Goal: Task Accomplishment & Management: Use online tool/utility

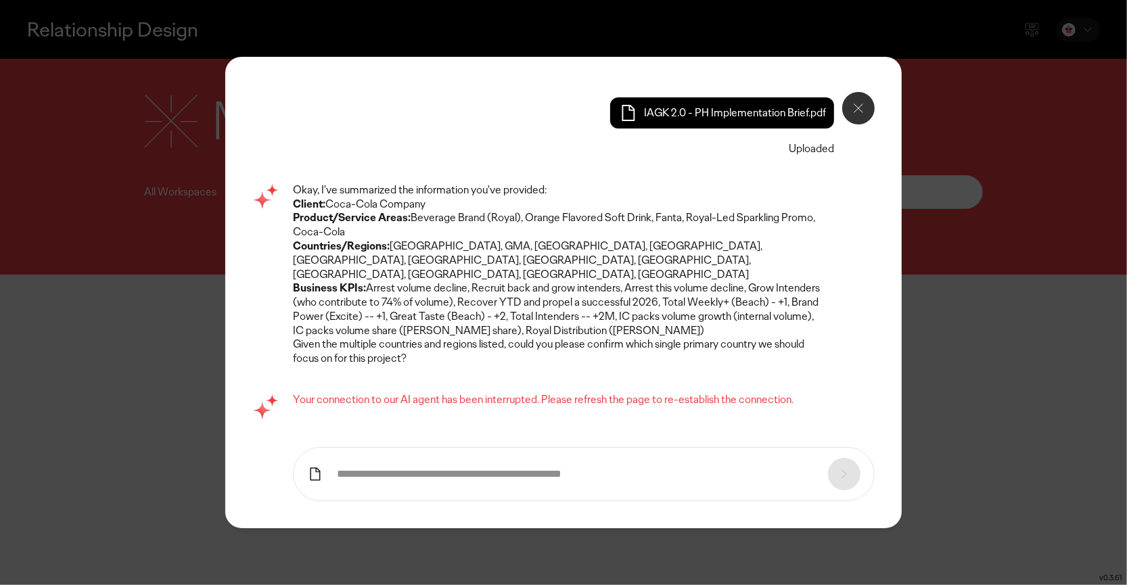
click at [853, 107] on icon at bounding box center [858, 108] width 16 height 16
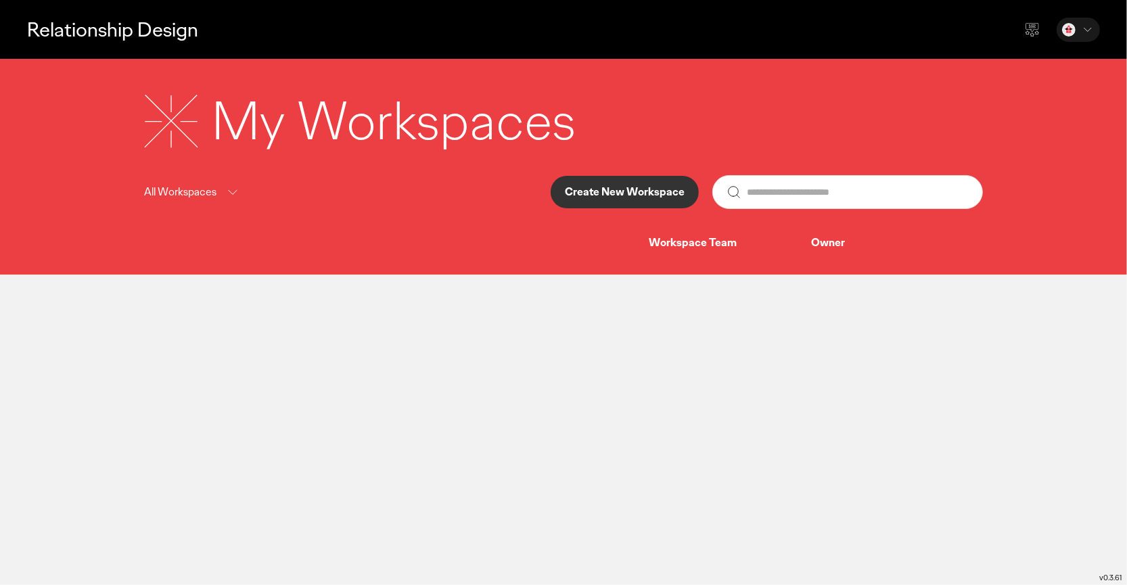
click at [583, 191] on p "Create New Workspace" at bounding box center [625, 192] width 120 height 11
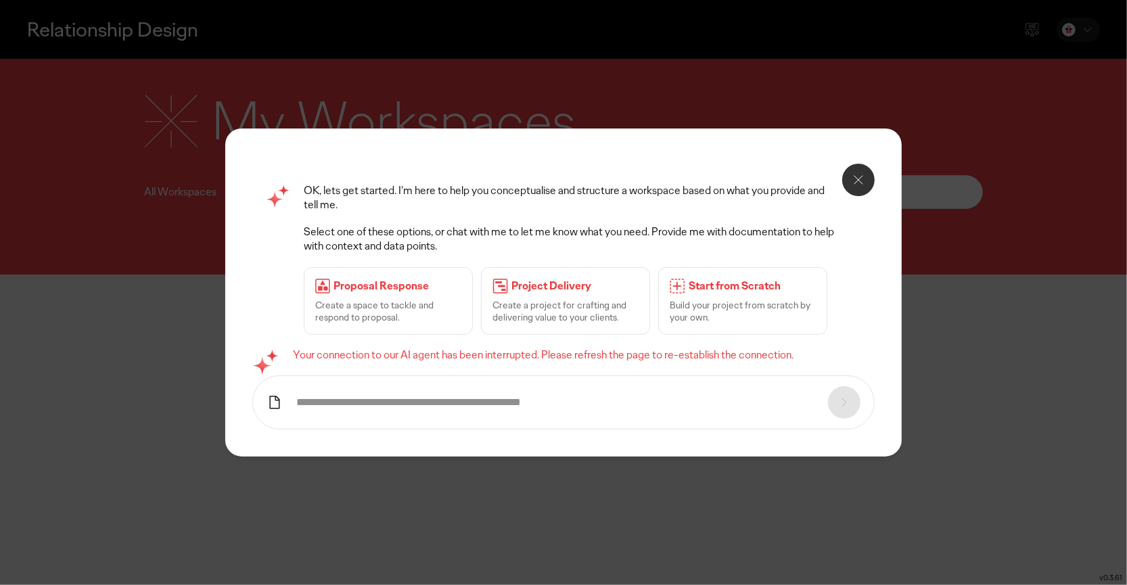
click at [859, 190] on button at bounding box center [858, 180] width 32 height 32
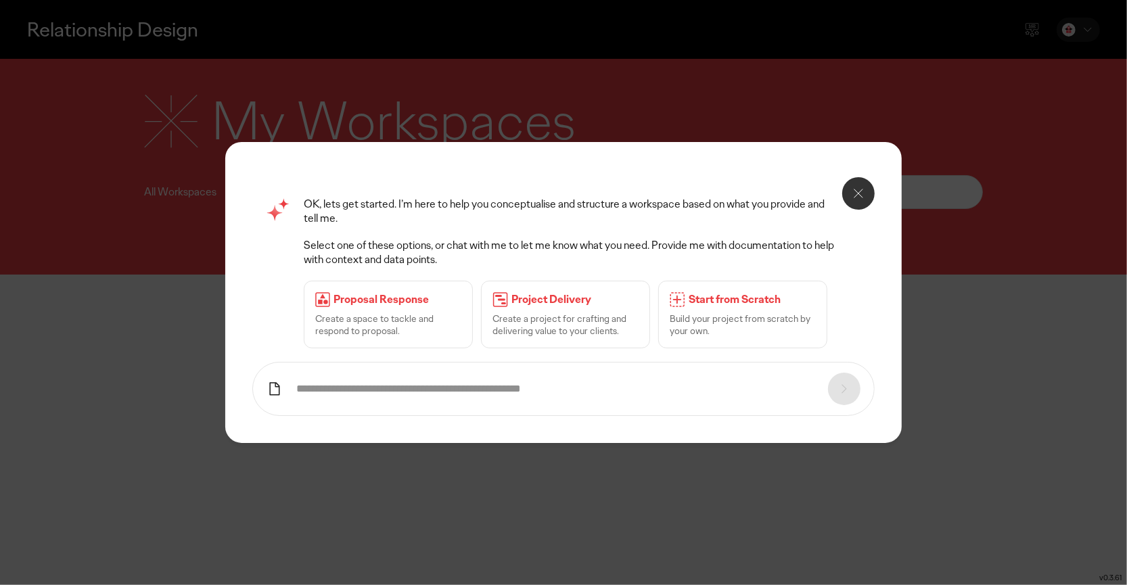
click at [570, 320] on p "Create a project for crafting and delivering value to your clients." at bounding box center [565, 325] width 146 height 24
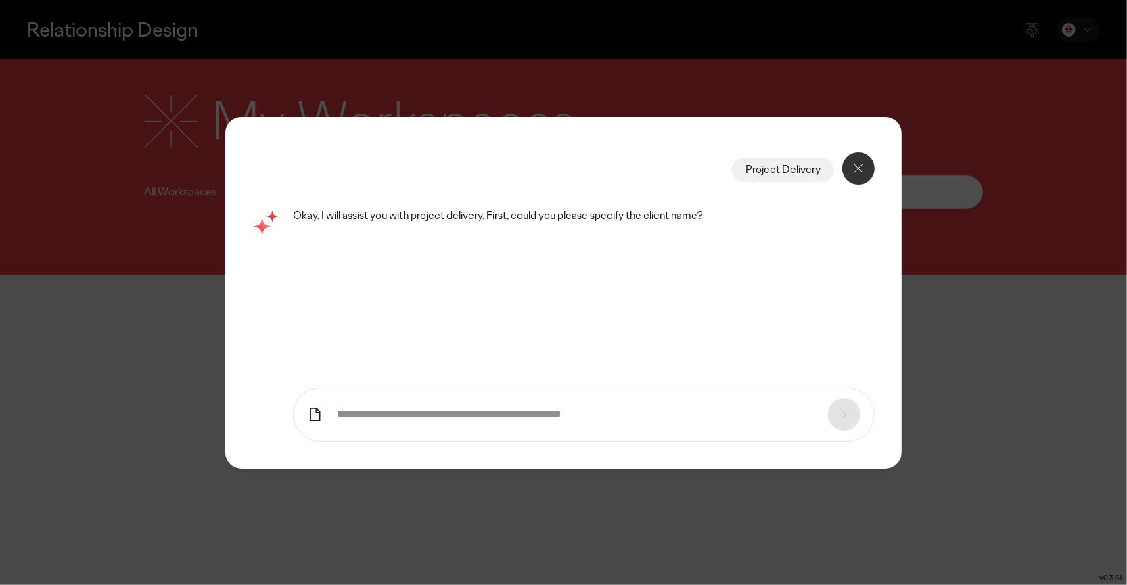
click at [707, 428] on form at bounding box center [584, 415] width 582 height 54
click at [670, 419] on input "text" at bounding box center [576, 414] width 478 height 14
type input "**********"
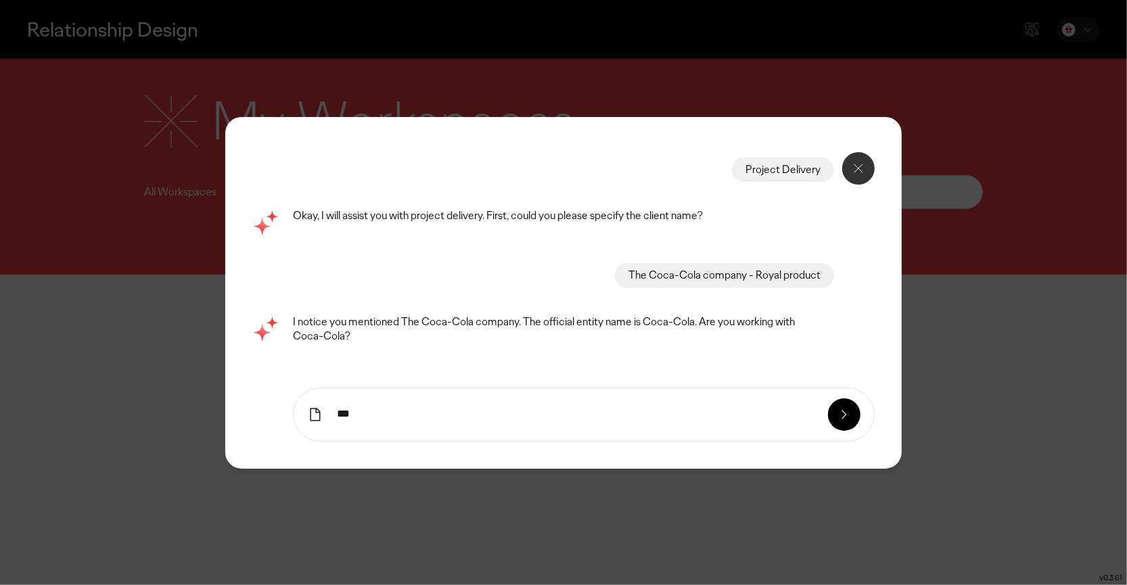
type input "***"
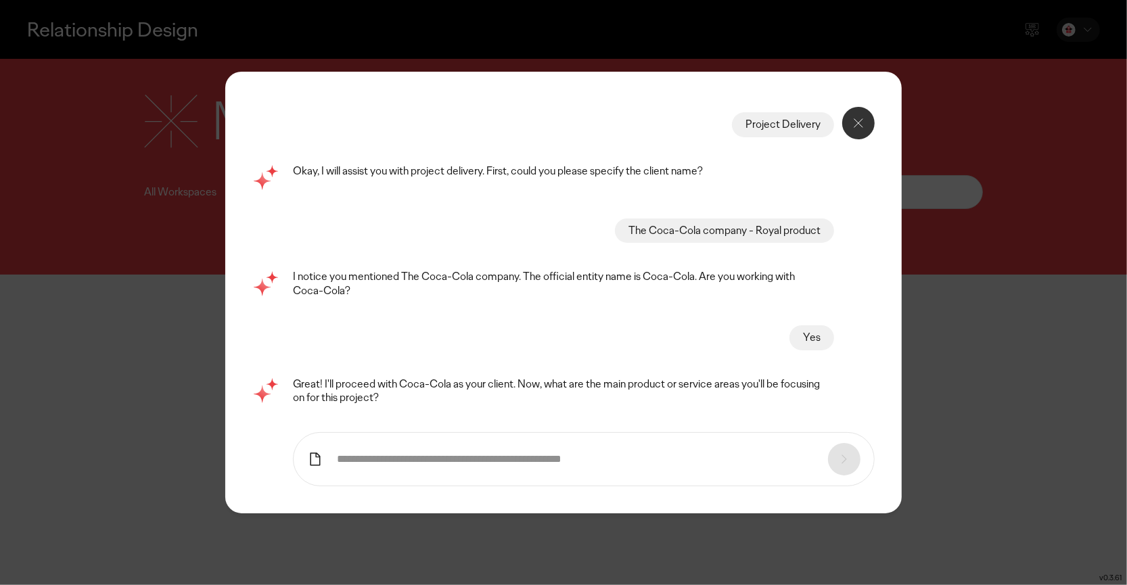
type input "*"
type input "*****"
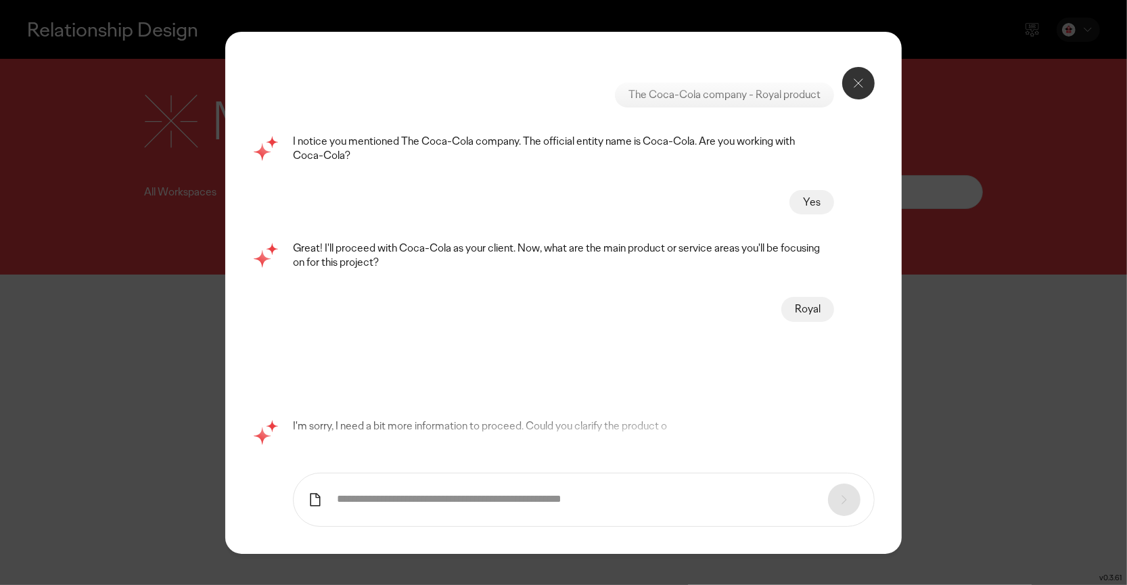
scroll to position [26, 0]
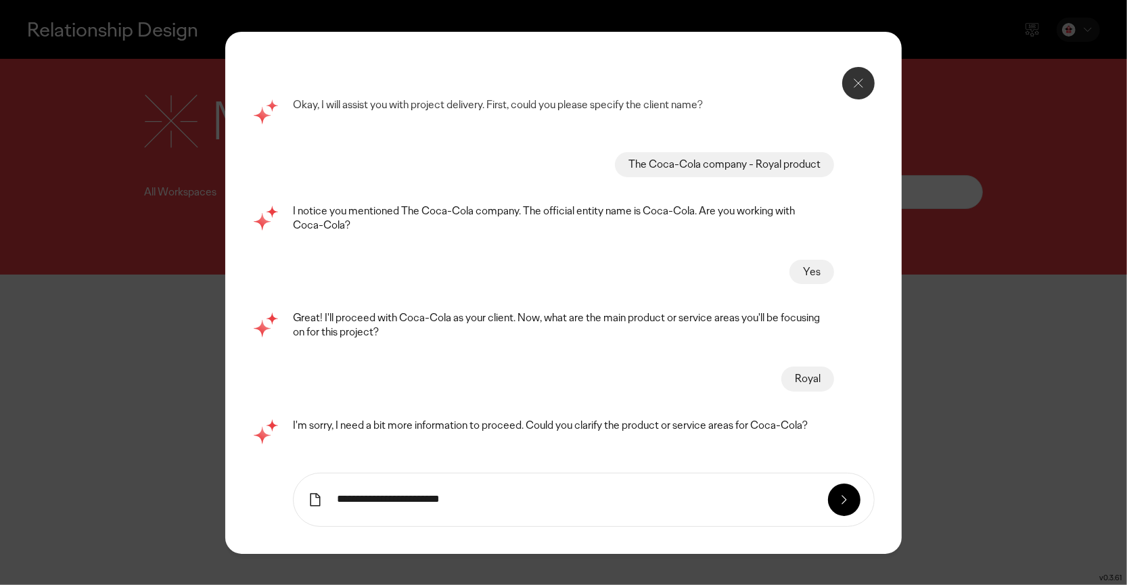
type input "**********"
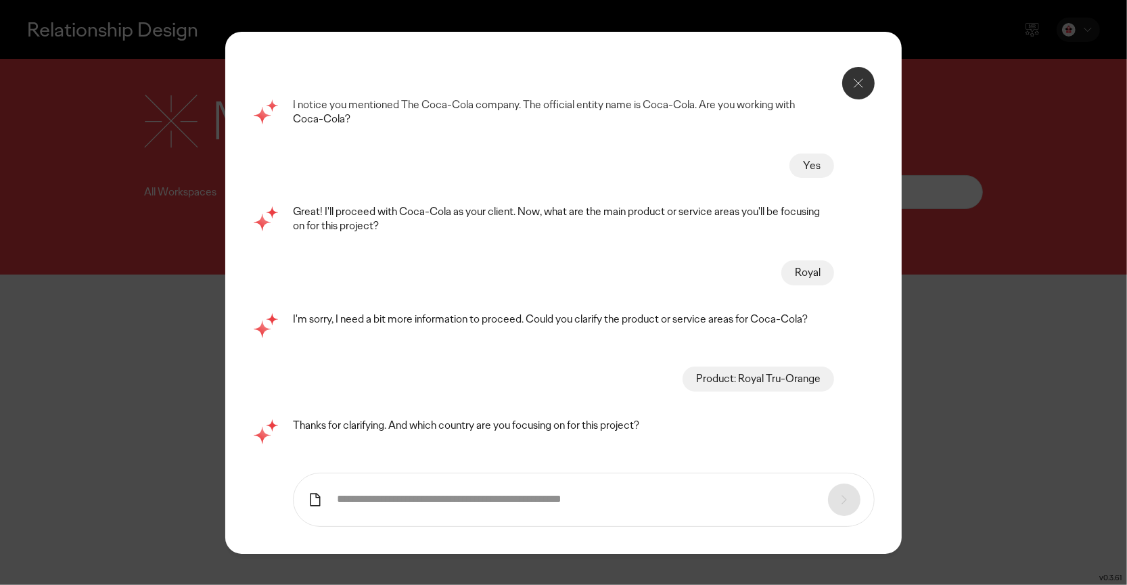
scroll to position [132, 0]
type input "**********"
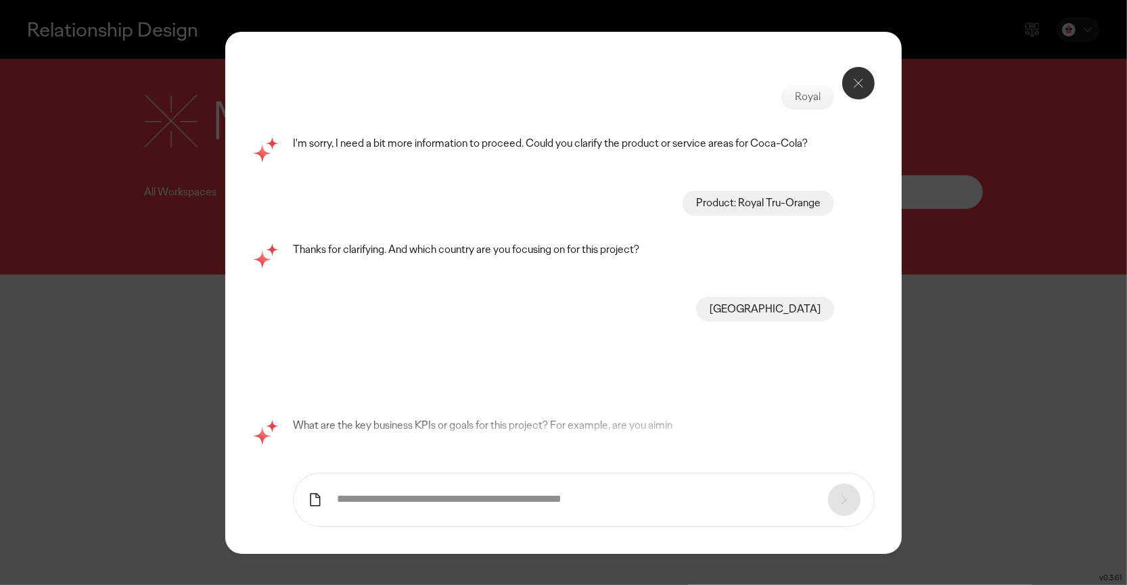
scroll to position [239, 0]
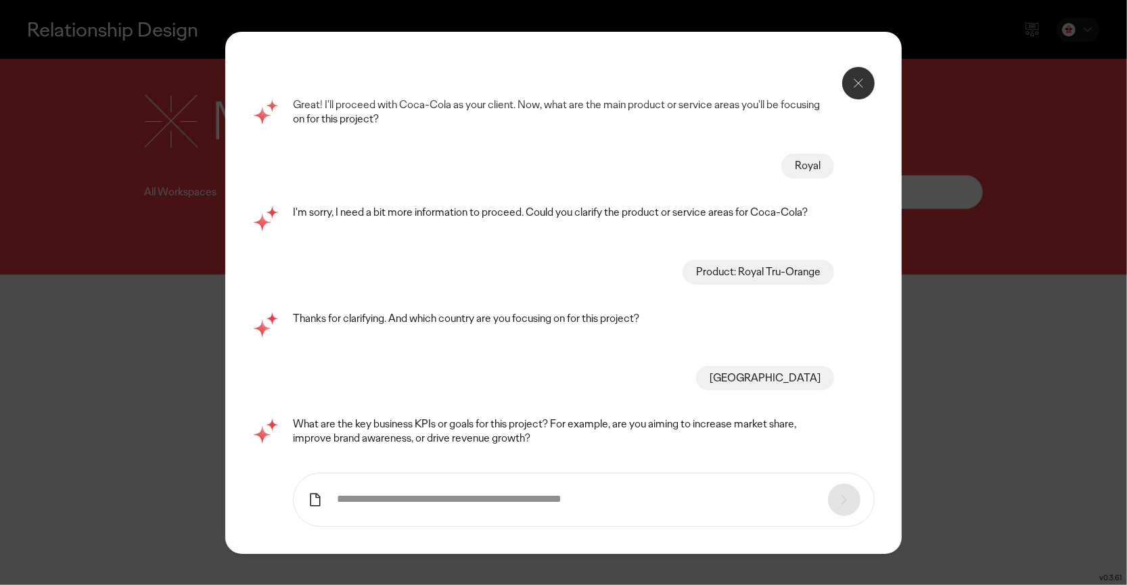
click at [321, 499] on icon at bounding box center [315, 500] width 16 height 16
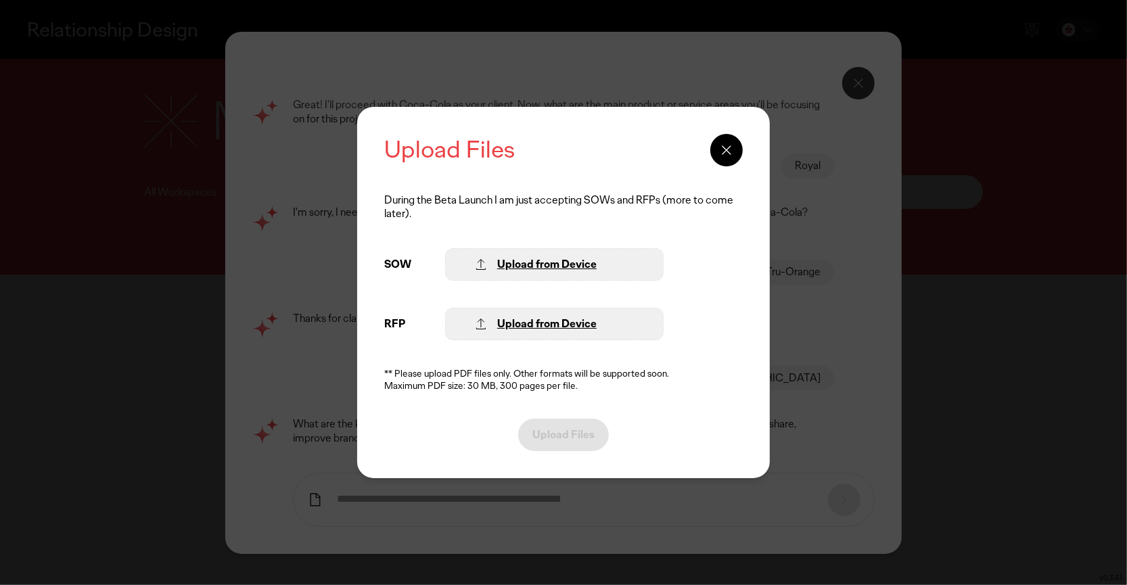
click at [484, 268] on icon at bounding box center [481, 264] width 16 height 16
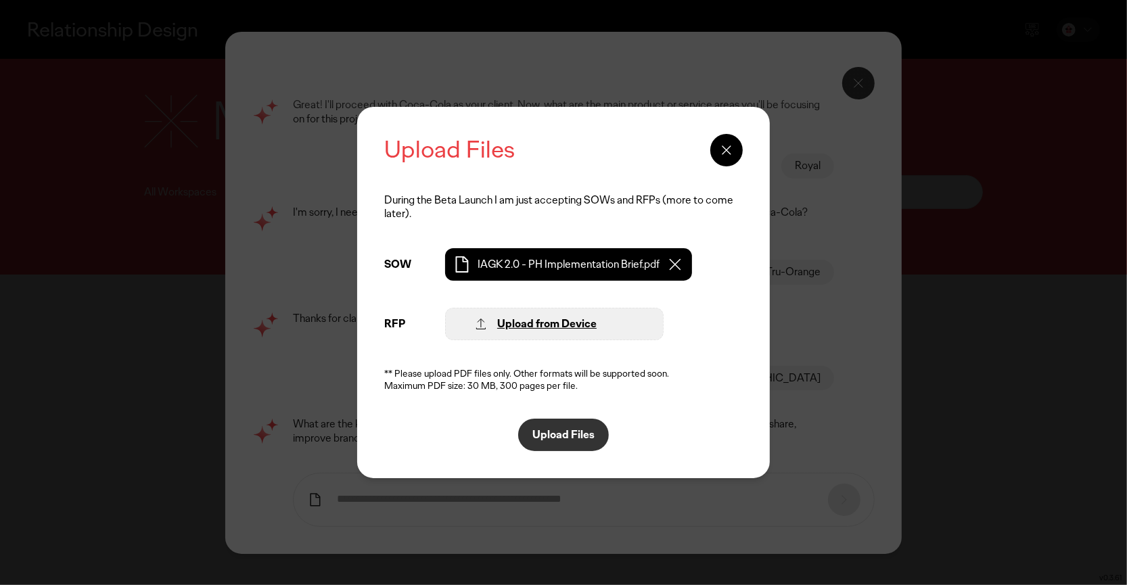
click at [552, 431] on p "Upload Files" at bounding box center [563, 435] width 62 height 11
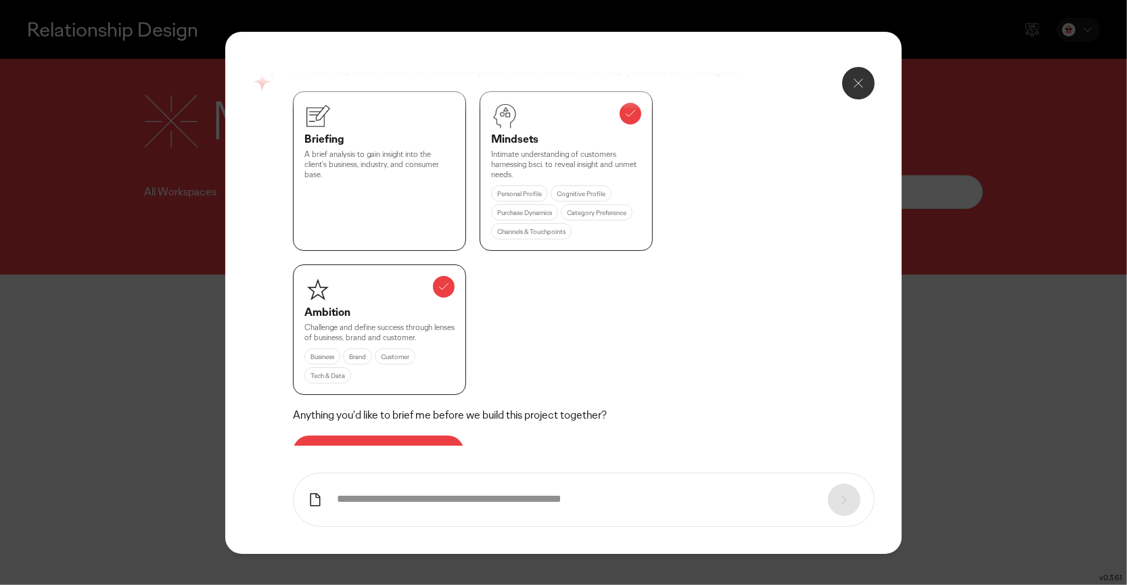
scroll to position [899, 0]
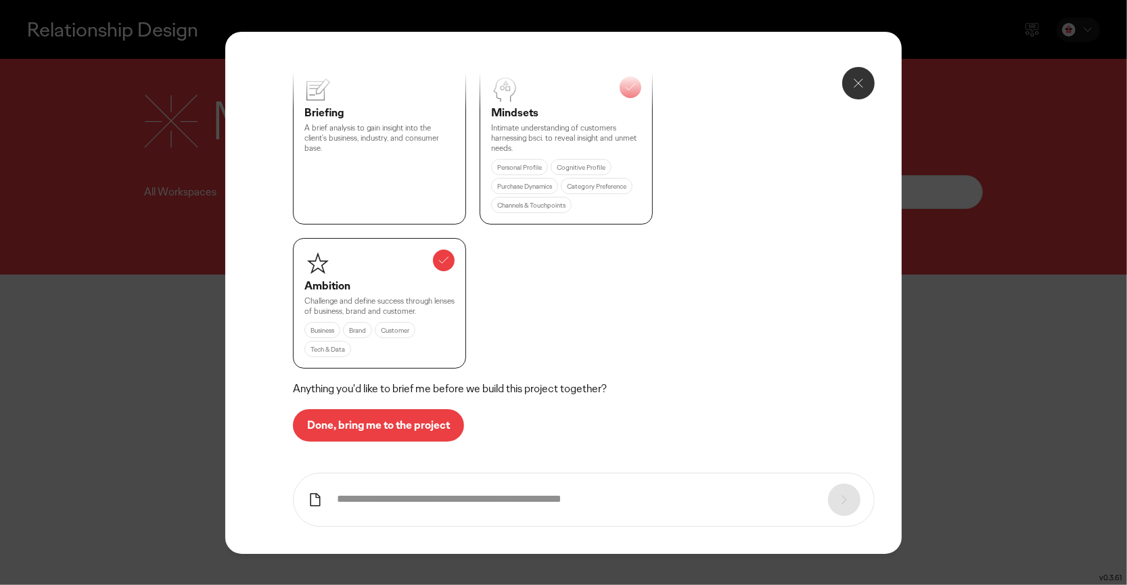
click at [341, 427] on p "Done, bring me to the project" at bounding box center [378, 425] width 143 height 11
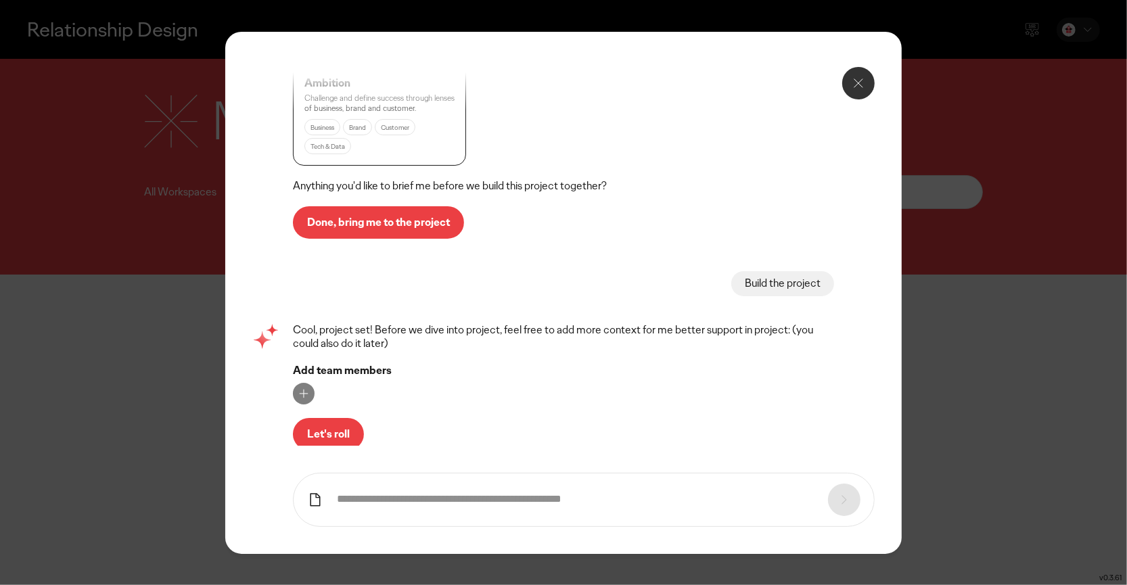
scroll to position [1105, 0]
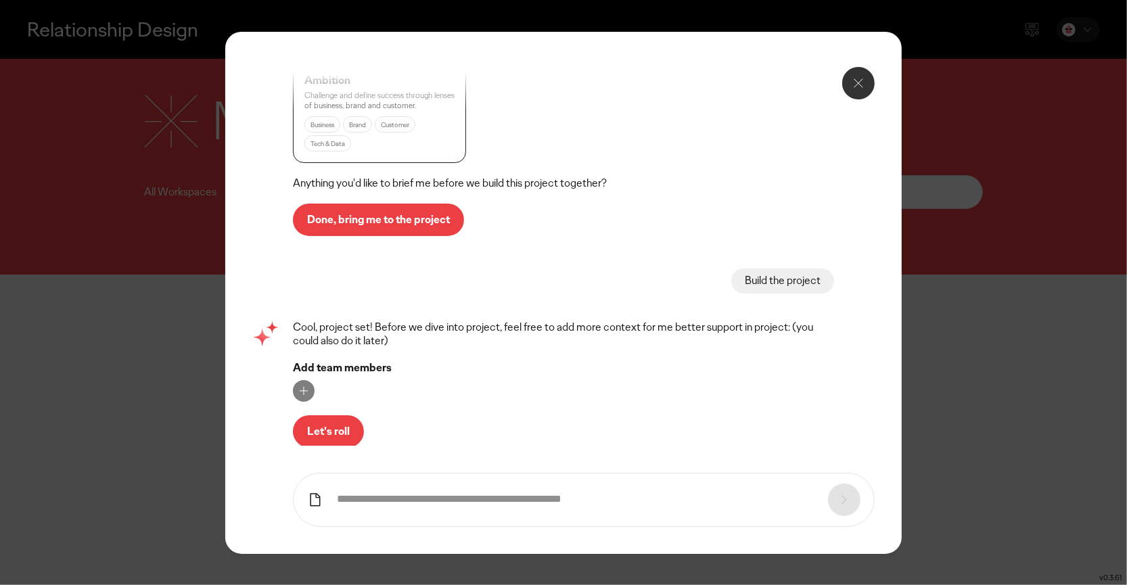
click at [325, 421] on button "Let's roll" at bounding box center [328, 431] width 71 height 32
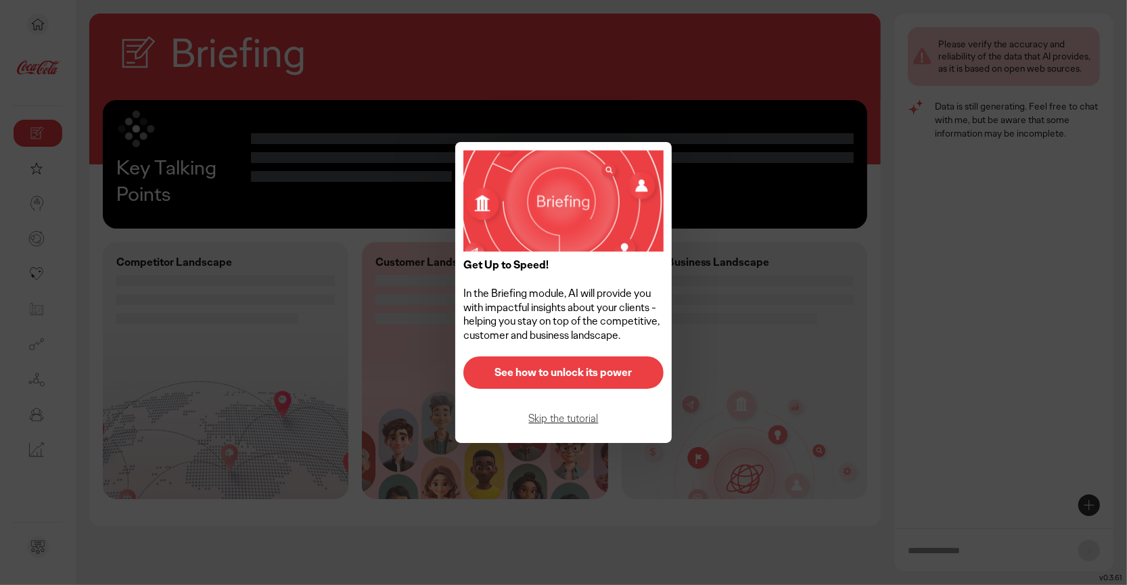
click at [574, 380] on button "See how to unlock its power" at bounding box center [563, 373] width 200 height 32
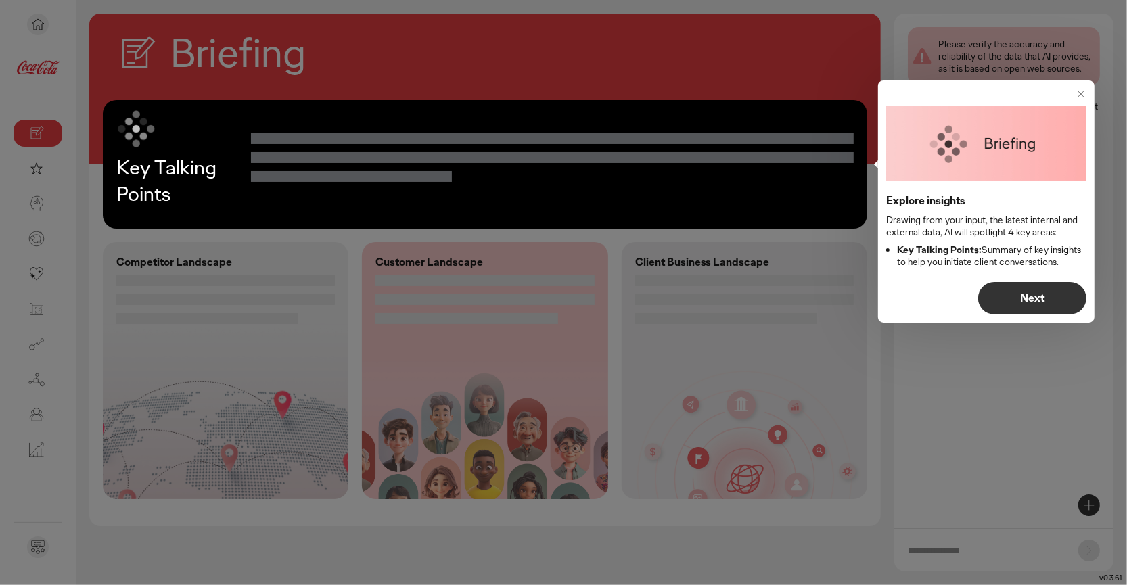
click at [1010, 285] on button "Next" at bounding box center [1032, 298] width 108 height 32
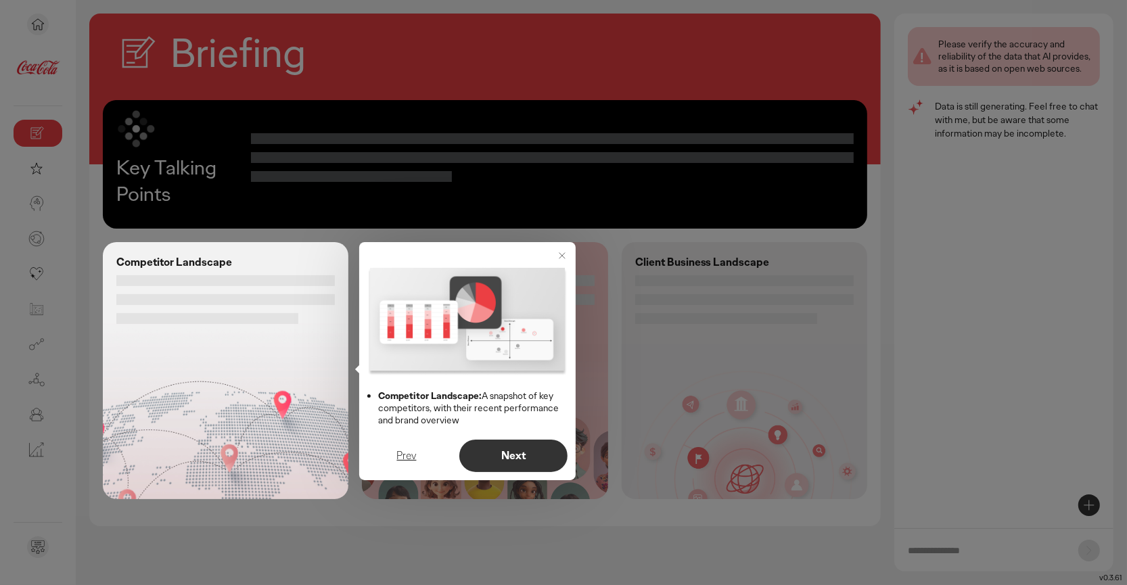
click at [499, 450] on button "Next" at bounding box center [513, 456] width 108 height 32
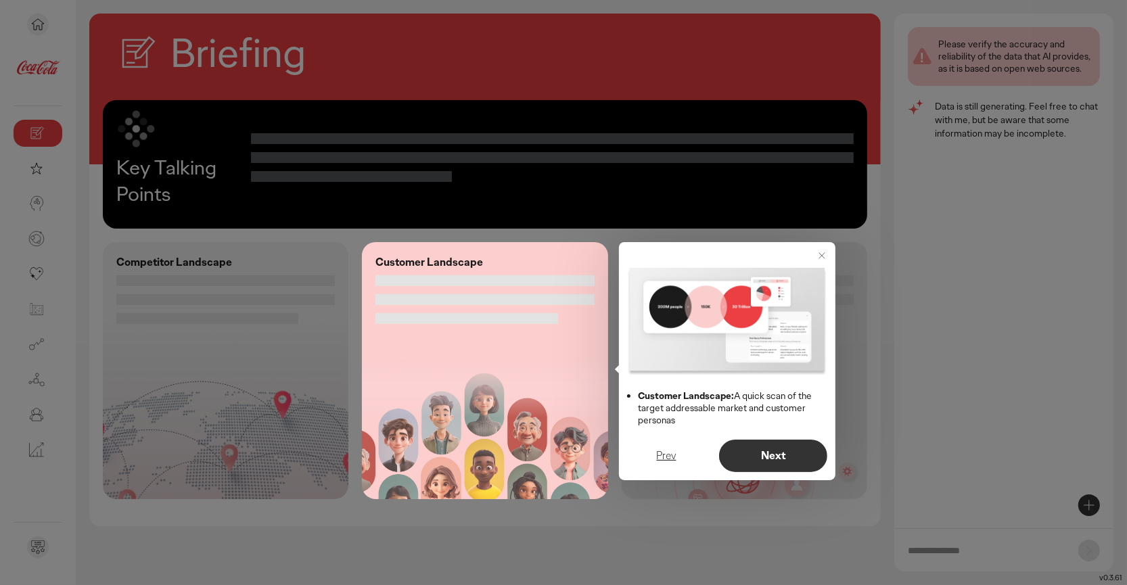
click at [760, 447] on button "Next" at bounding box center [773, 456] width 108 height 32
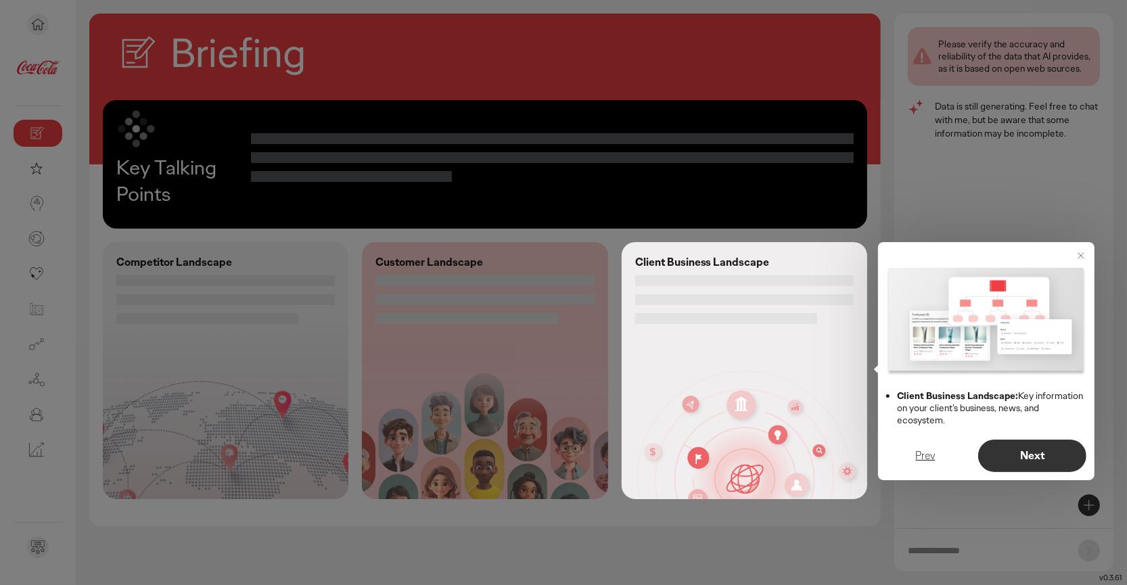
click at [1021, 456] on p "Next" at bounding box center [1032, 456] width 80 height 11
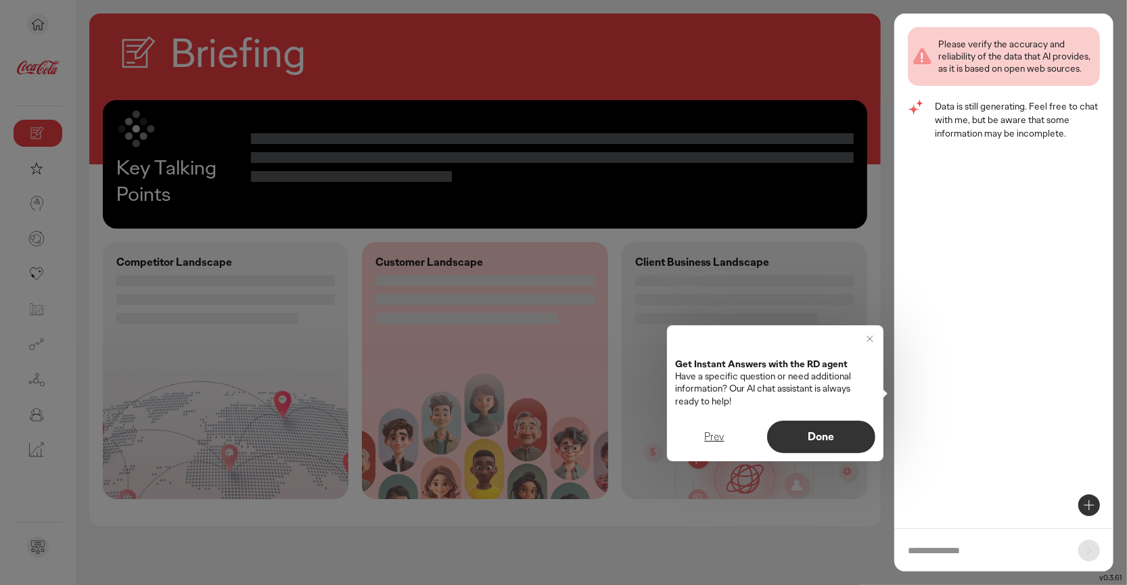
click at [840, 438] on p "Done" at bounding box center [821, 437] width 80 height 11
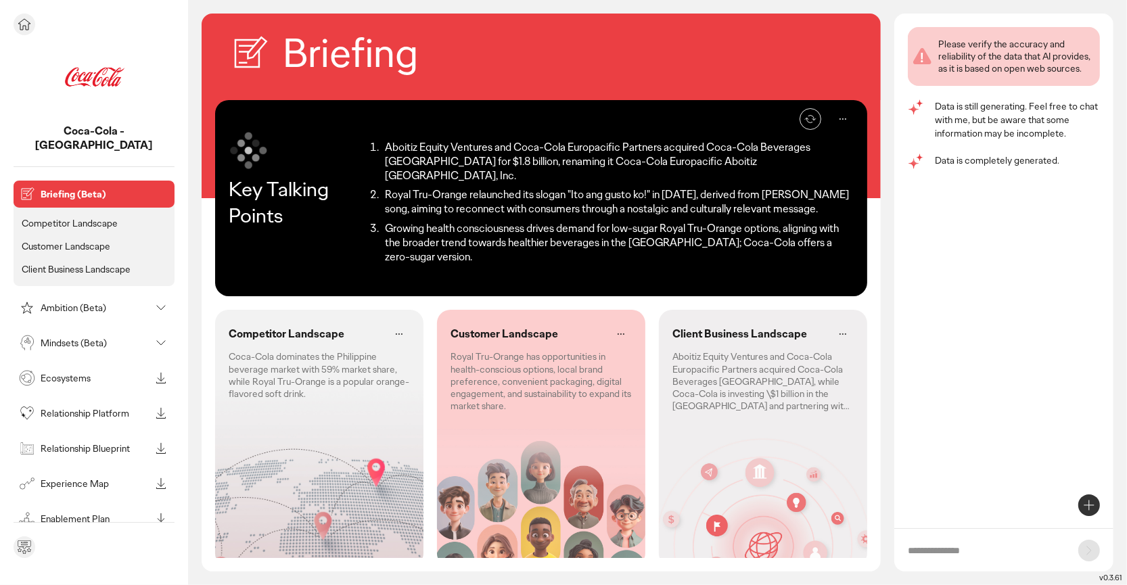
click at [97, 438] on div "Relationship Blueprint" at bounding box center [83, 449] width 134 height 22
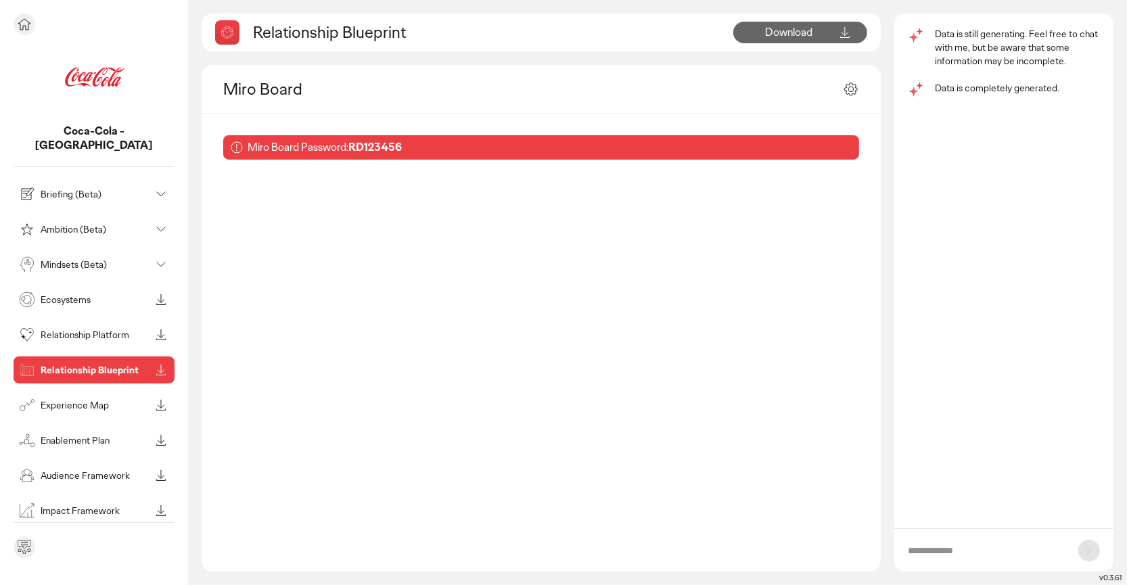
click at [47, 189] on p "Briefing (Beta)" at bounding box center [96, 193] width 110 height 9
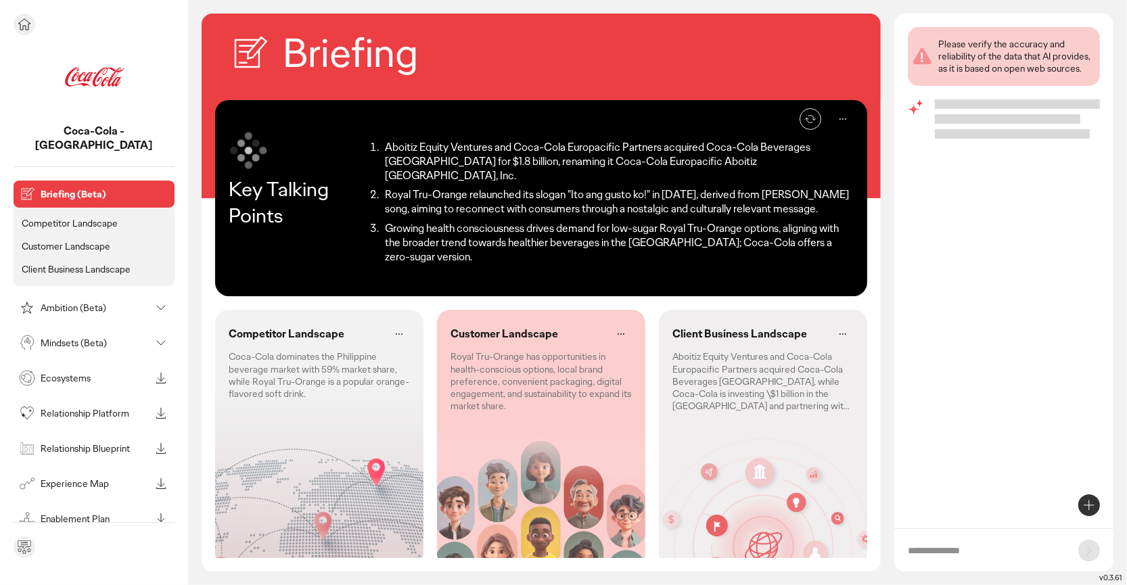
click at [47, 217] on p "Competitor Landscape" at bounding box center [70, 223] width 96 height 12
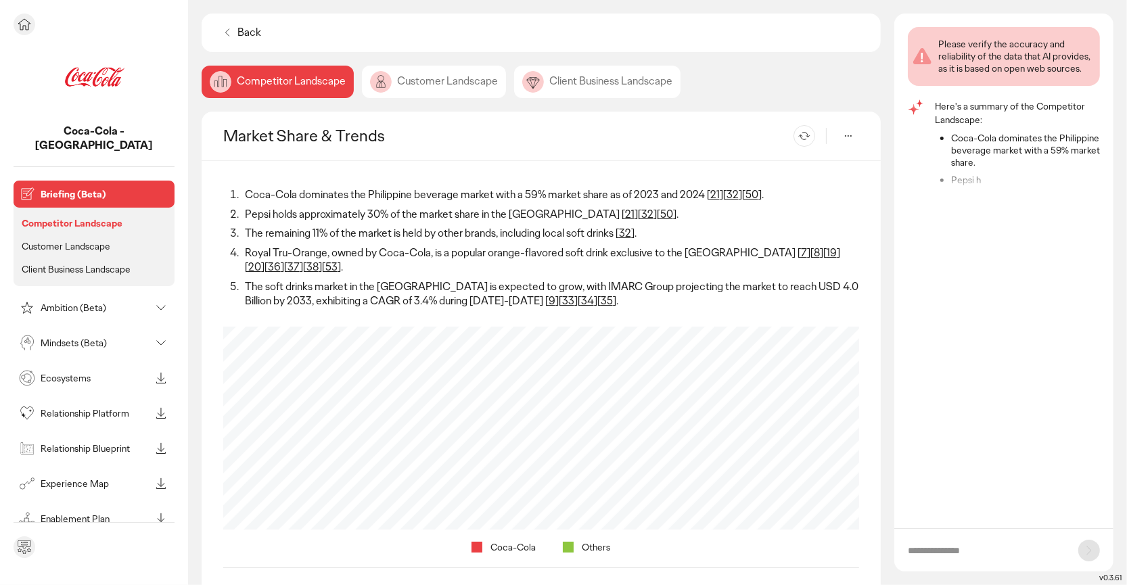
click at [49, 240] on p "Customer Landscape" at bounding box center [66, 246] width 89 height 12
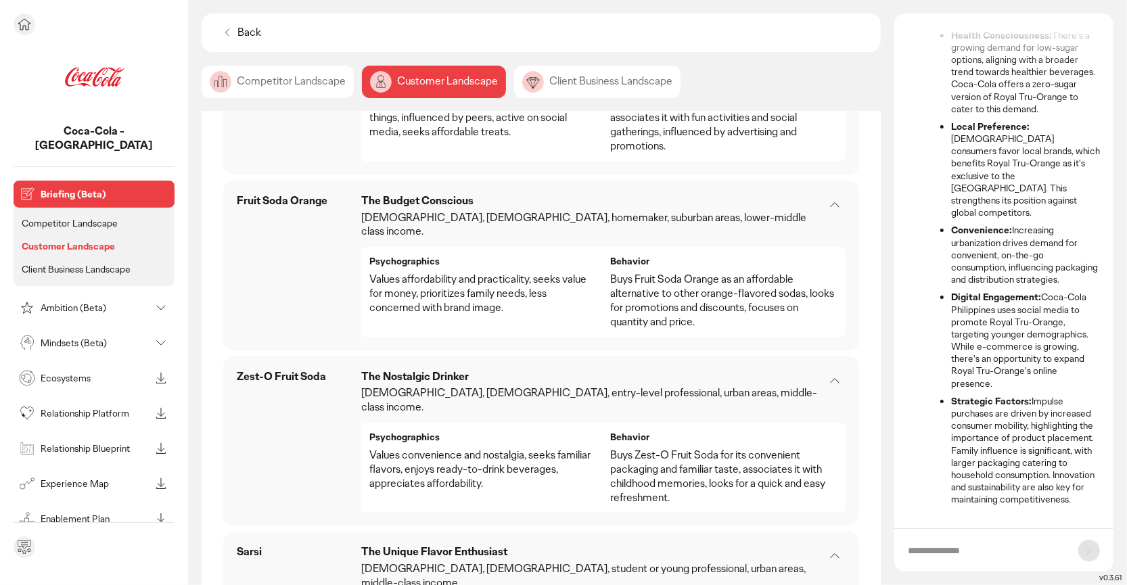
scroll to position [1418, 0]
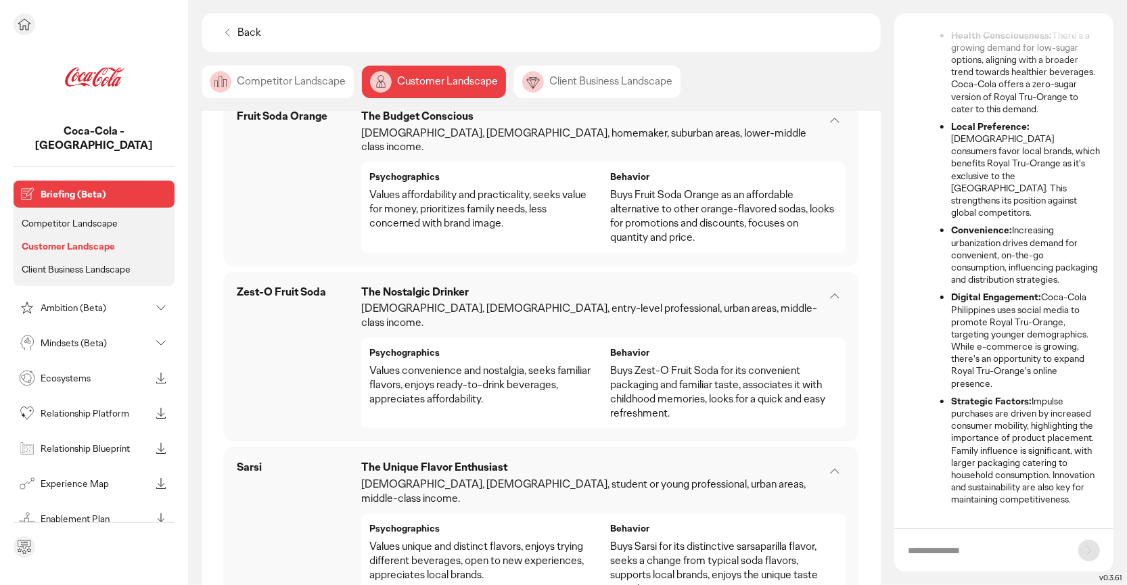
click at [55, 303] on p "Ambition (Beta)" at bounding box center [96, 307] width 110 height 9
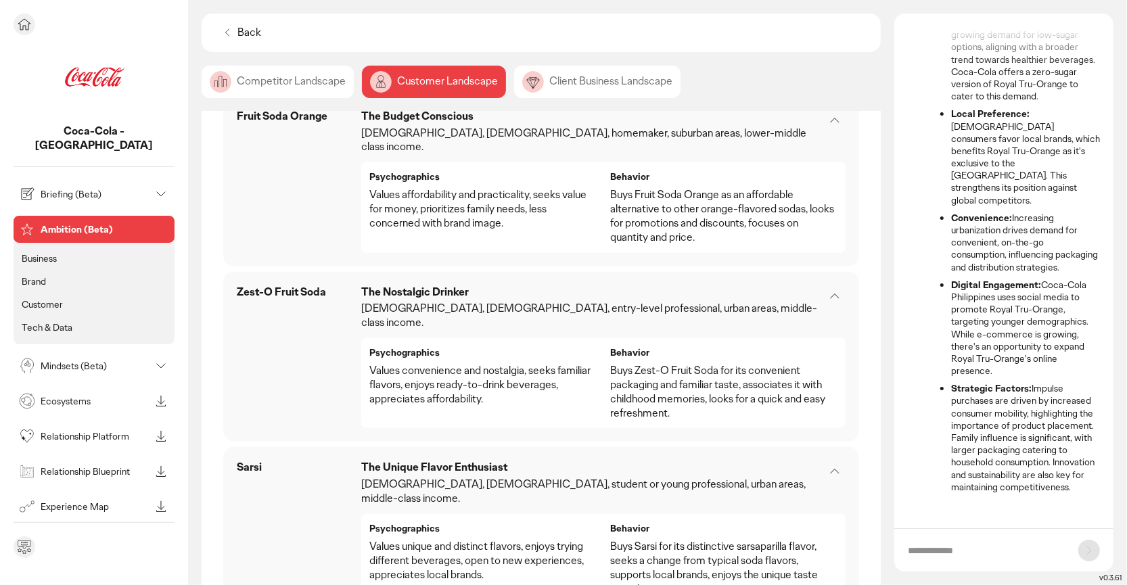
scroll to position [45, 0]
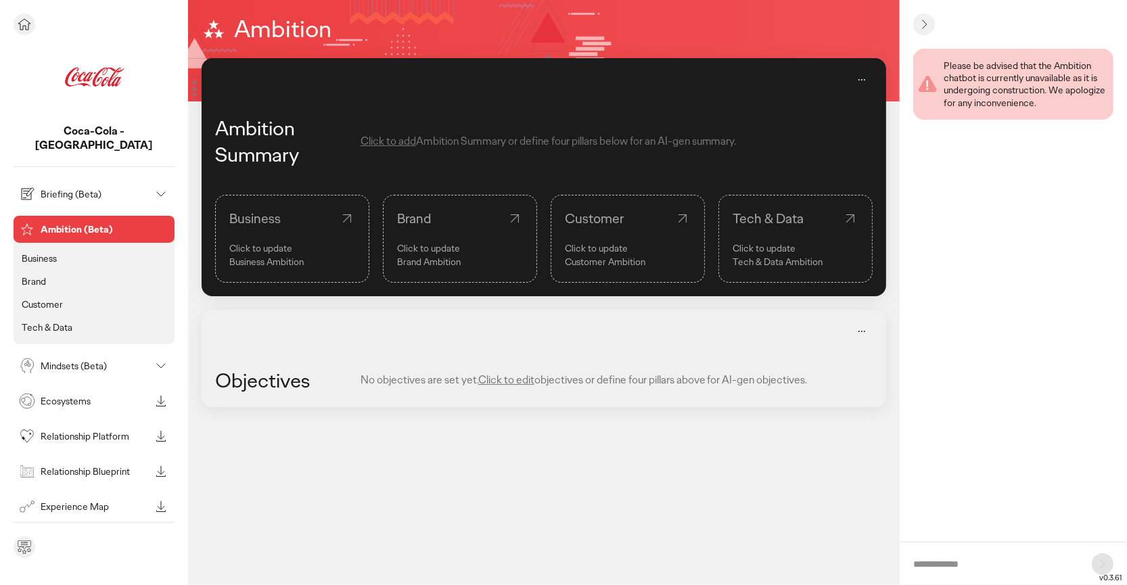
click at [58, 361] on p "Mindsets (Beta)" at bounding box center [96, 365] width 110 height 9
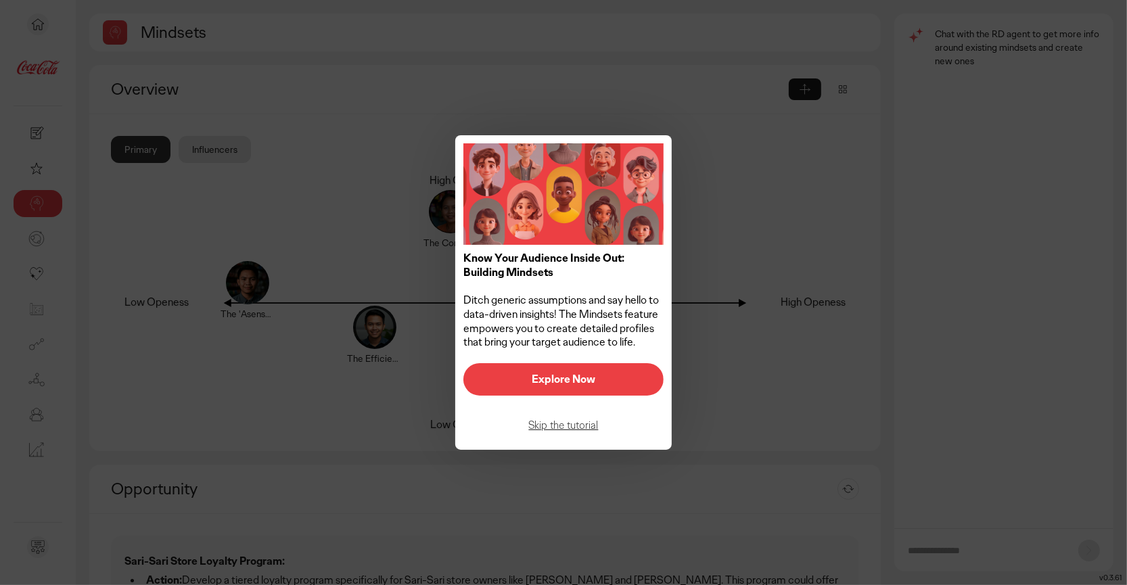
click at [534, 394] on button "Explore Now" at bounding box center [563, 379] width 200 height 32
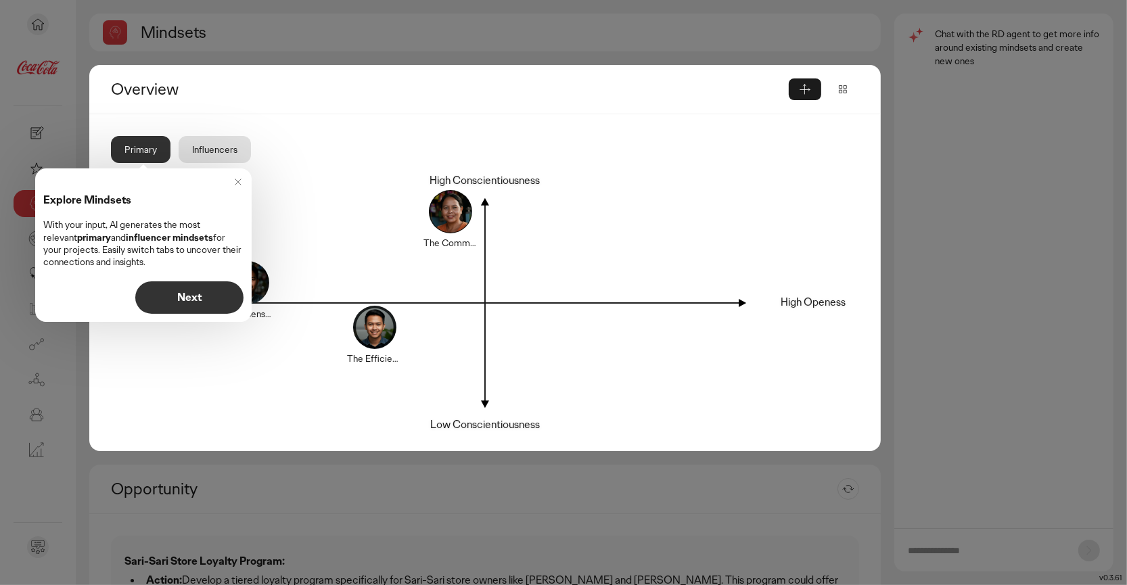
click at [193, 298] on p "Next" at bounding box center [190, 297] width 80 height 11
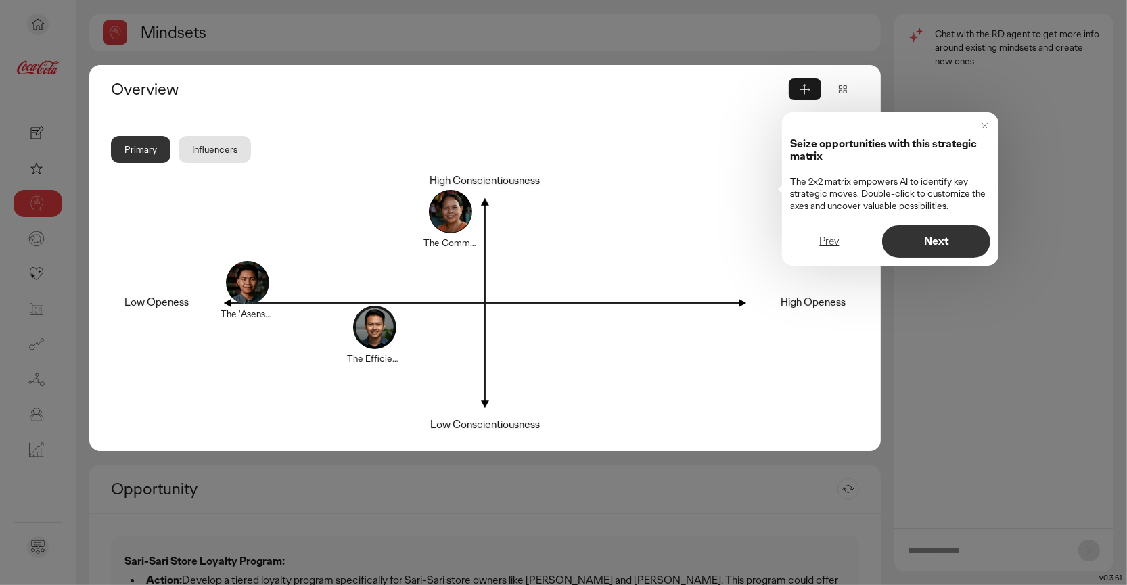
click at [911, 248] on button "Next" at bounding box center [936, 241] width 108 height 32
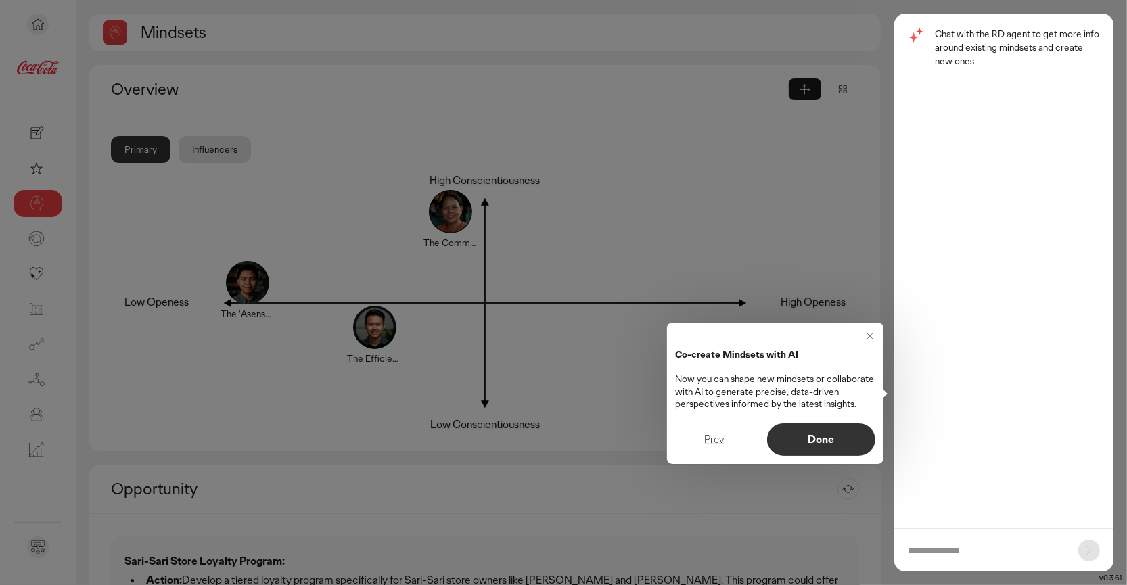
click at [827, 442] on p "Done" at bounding box center [821, 439] width 80 height 11
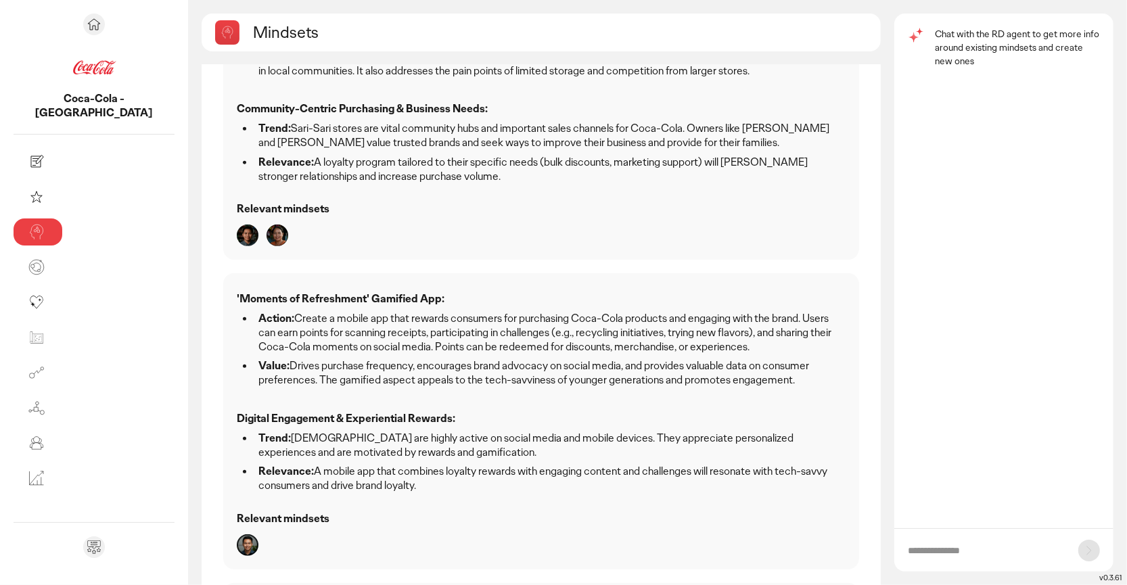
scroll to position [589, 0]
